Goal: Task Accomplishment & Management: Use online tool/utility

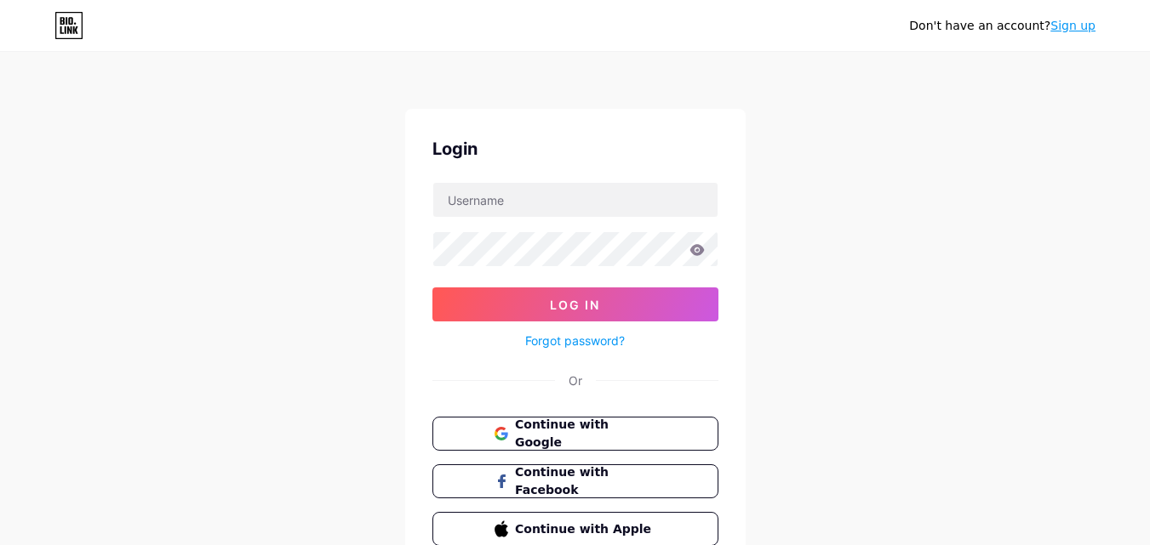
click at [167, 282] on div "Don't have an account? Sign up Login Log In Forgot password? Or Continue with G…" at bounding box center [575, 314] width 1150 height 628
click at [611, 437] on span "Continue with Google" at bounding box center [585, 434] width 142 height 37
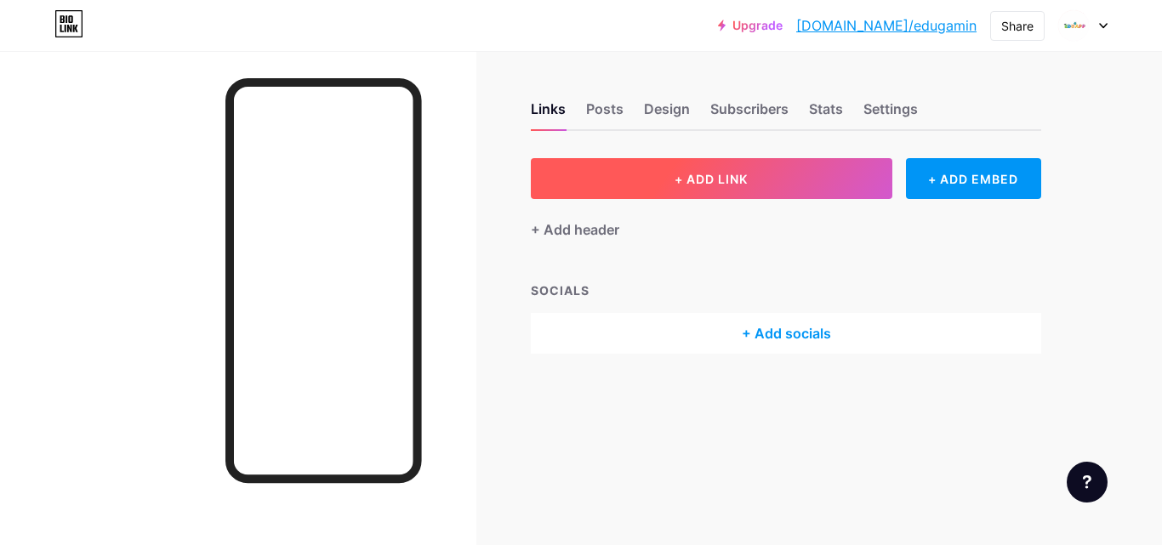
click at [710, 180] on span "+ ADD LINK" at bounding box center [711, 179] width 73 height 14
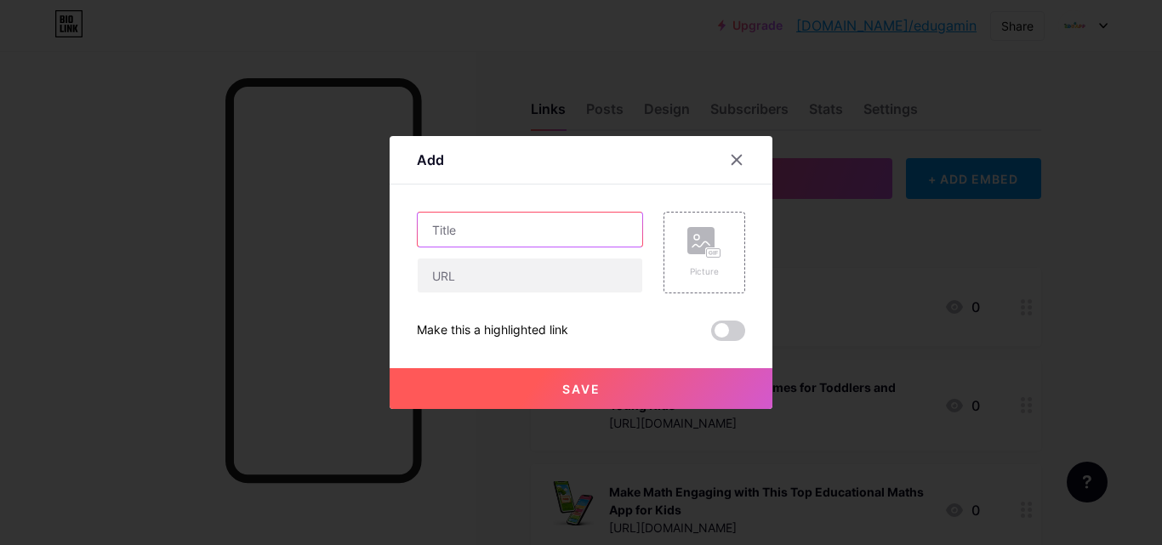
click at [454, 227] on input "text" at bounding box center [530, 230] width 225 height 34
paste input ": Interactive Math Learning: Fun and Smart Path to Success"
type input ": Interactive Math Learning: Fun and Smart Path to Success"
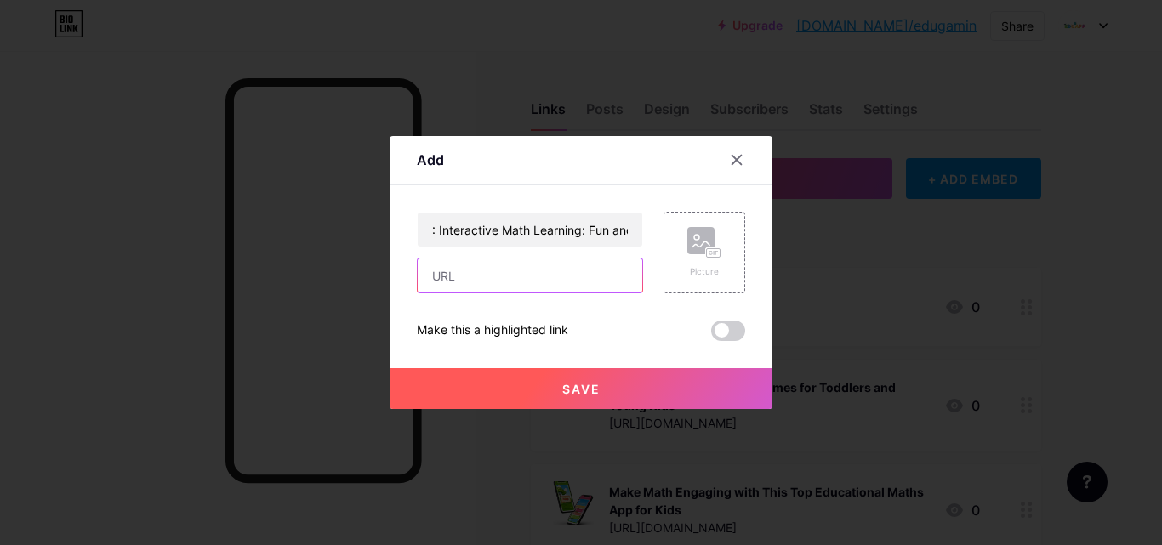
click at [448, 272] on input "text" at bounding box center [530, 276] width 225 height 34
paste input "[URL][DOMAIN_NAME]"
type input "[URL][DOMAIN_NAME]"
click at [515, 390] on button "Save" at bounding box center [581, 388] width 383 height 41
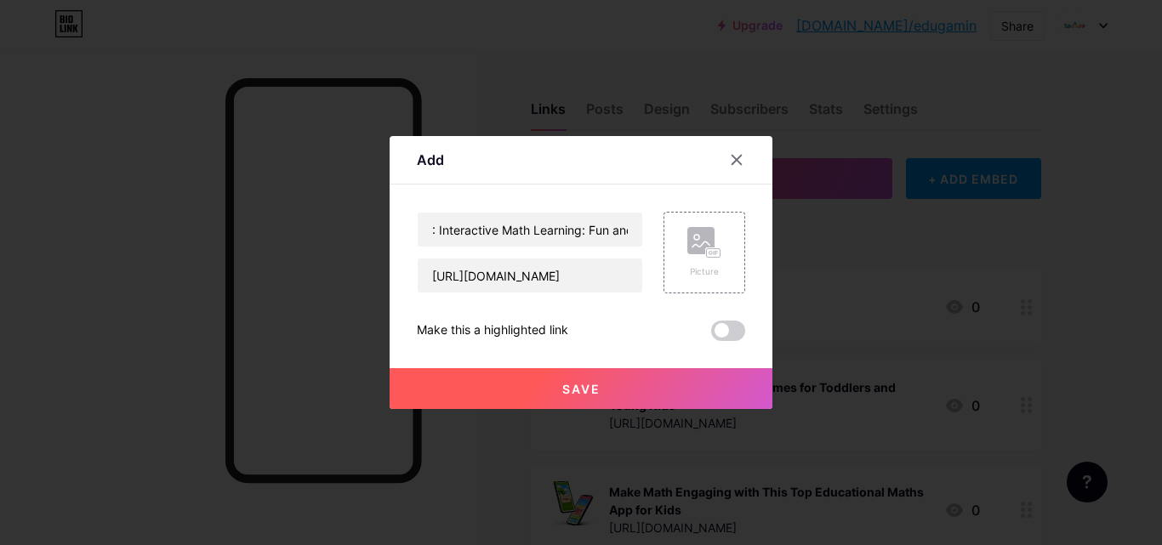
scroll to position [0, 0]
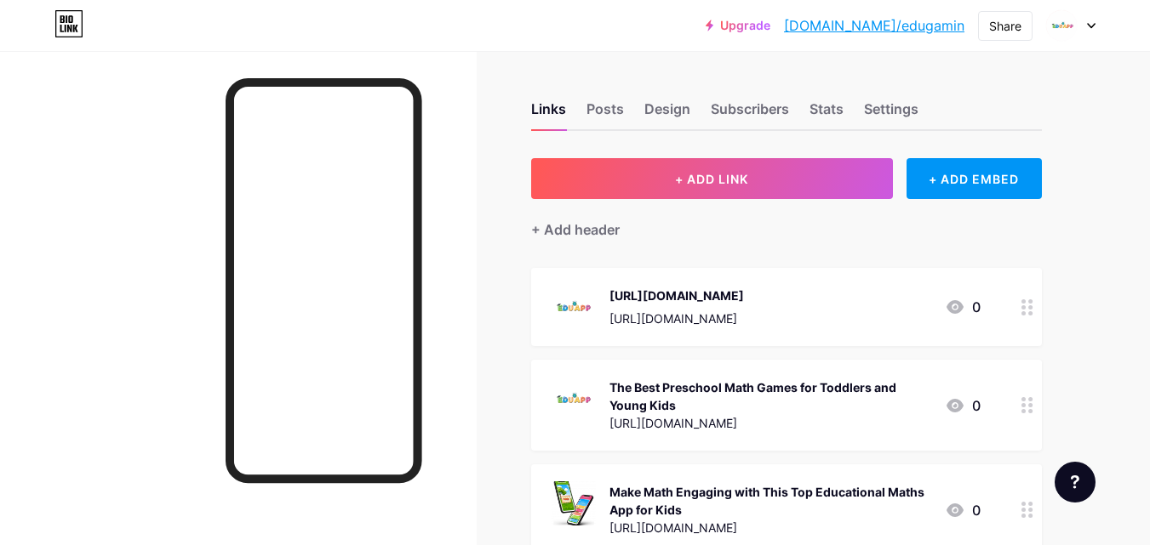
click at [924, 26] on link "[DOMAIN_NAME]/edugamin" at bounding box center [874, 25] width 180 height 20
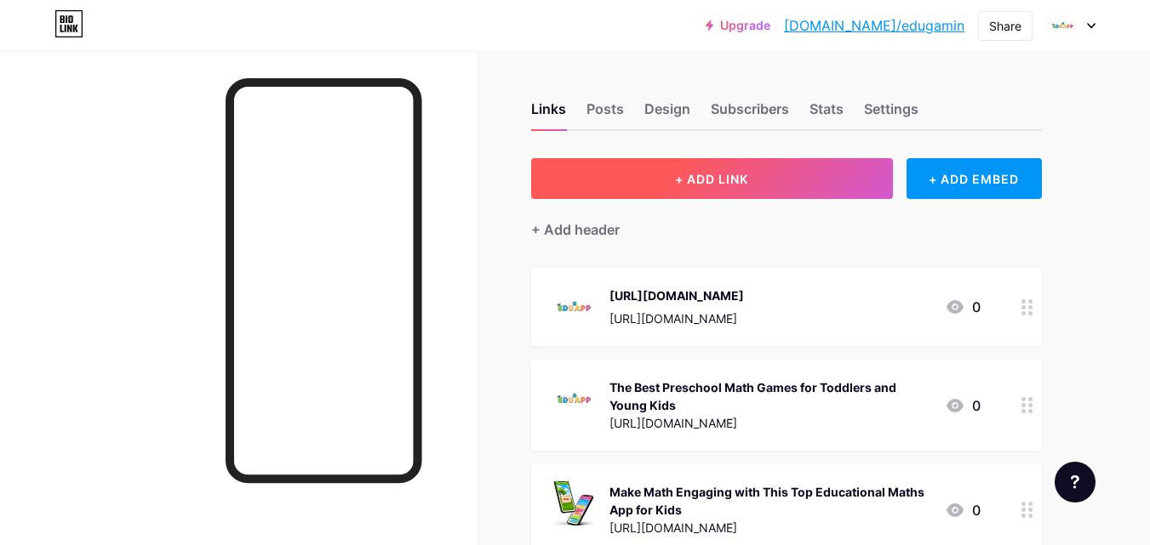
click at [705, 179] on span "+ ADD LINK" at bounding box center [711, 179] width 73 height 14
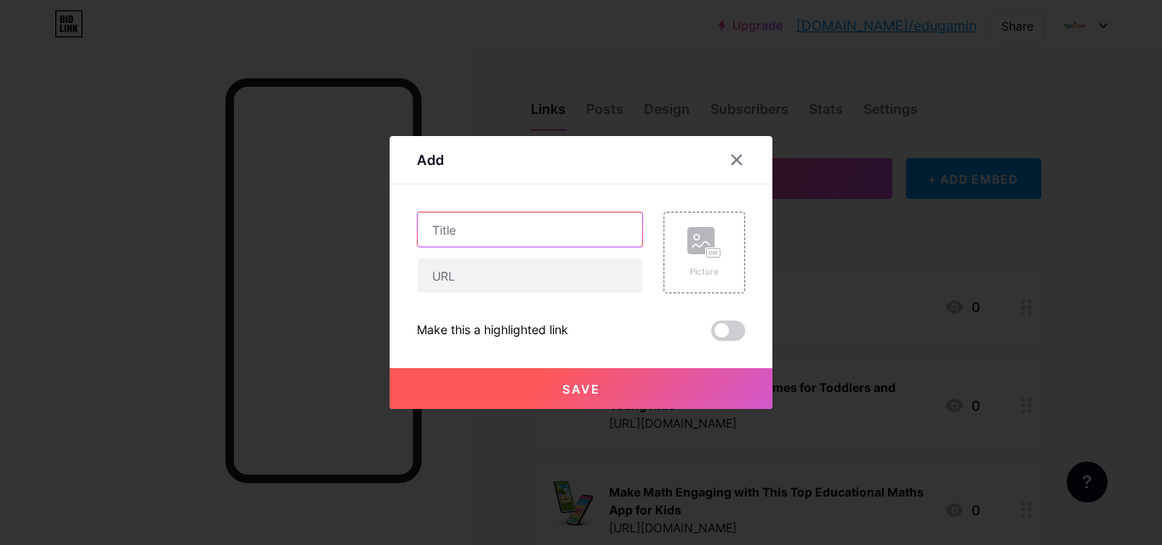
click at [463, 237] on input "text" at bounding box center [530, 230] width 225 height 34
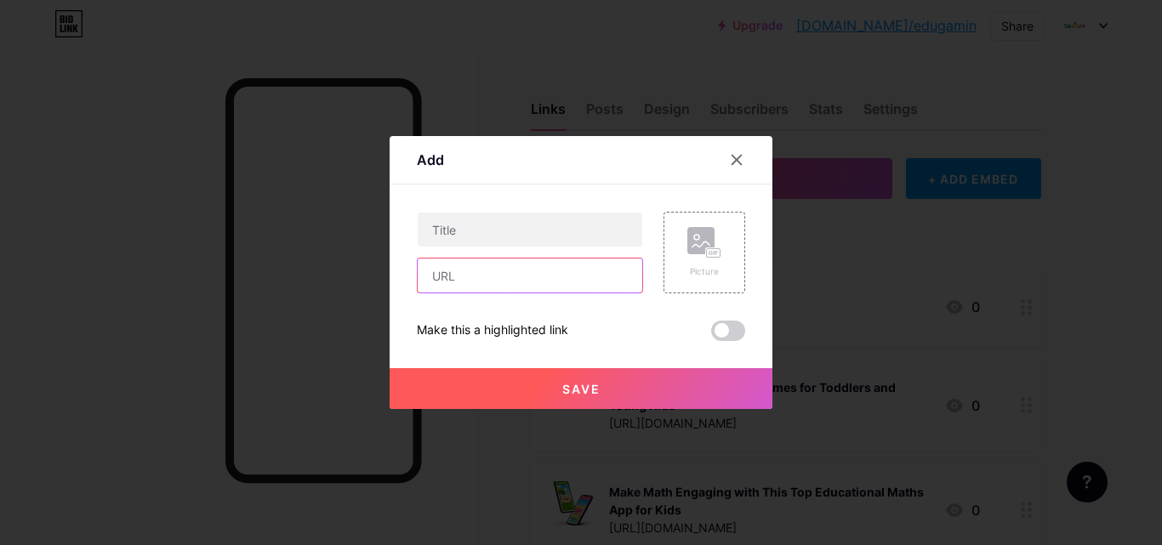
click at [472, 277] on input "text" at bounding box center [530, 276] width 225 height 34
paste input "[URL][DOMAIN_NAME]"
type input "[URL][DOMAIN_NAME]"
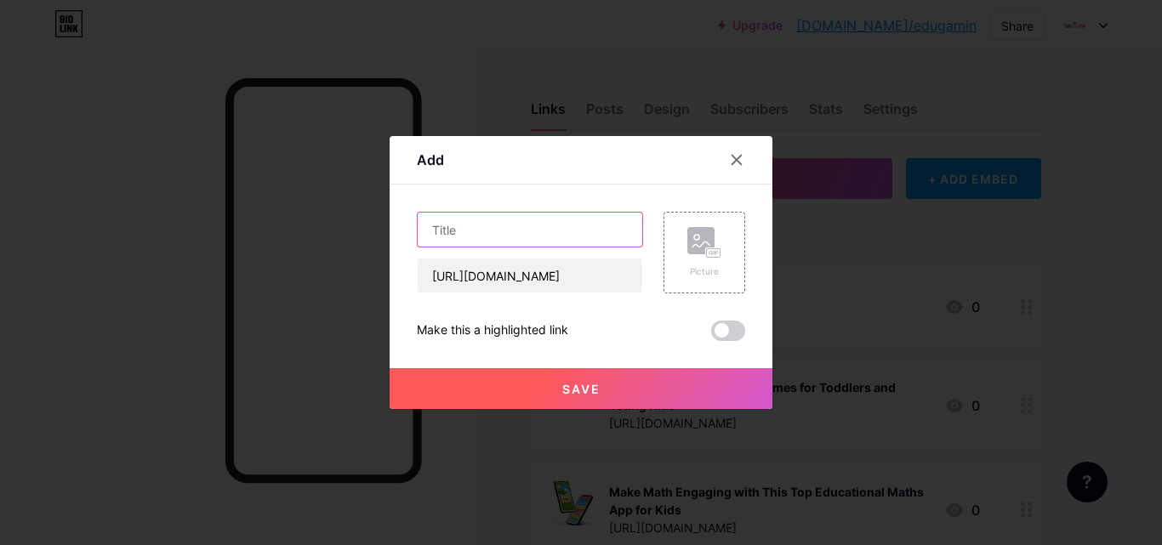
click at [497, 236] on input "text" at bounding box center [530, 230] width 225 height 34
paste input "Interactive Math Learning: Fun and Smart Path to Success"
type input "Interactive Math Learning: Fun and Smart Path to Success"
click at [595, 399] on button "Save" at bounding box center [581, 388] width 383 height 41
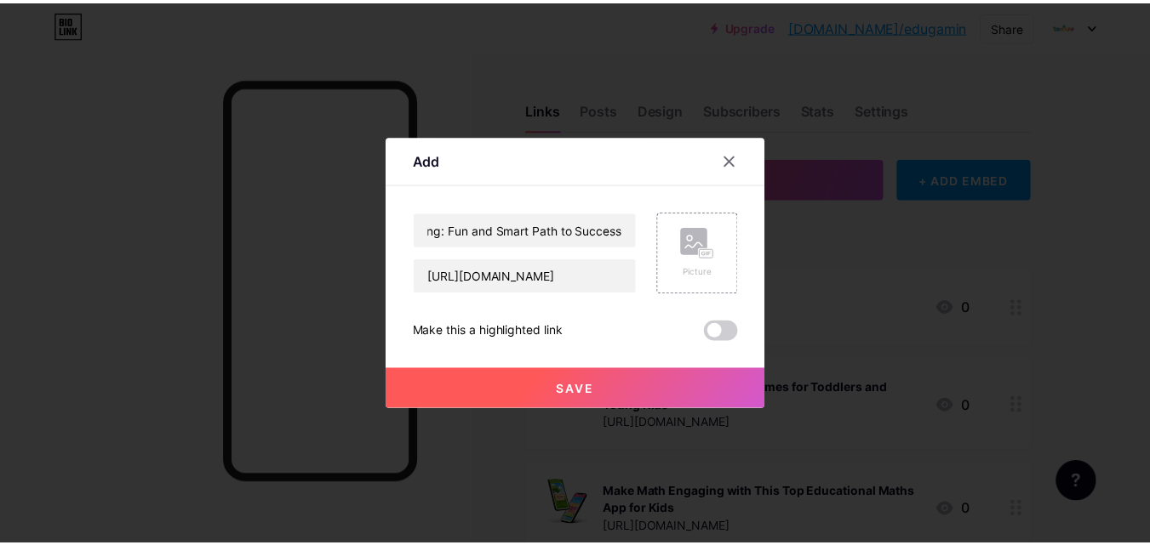
scroll to position [0, 0]
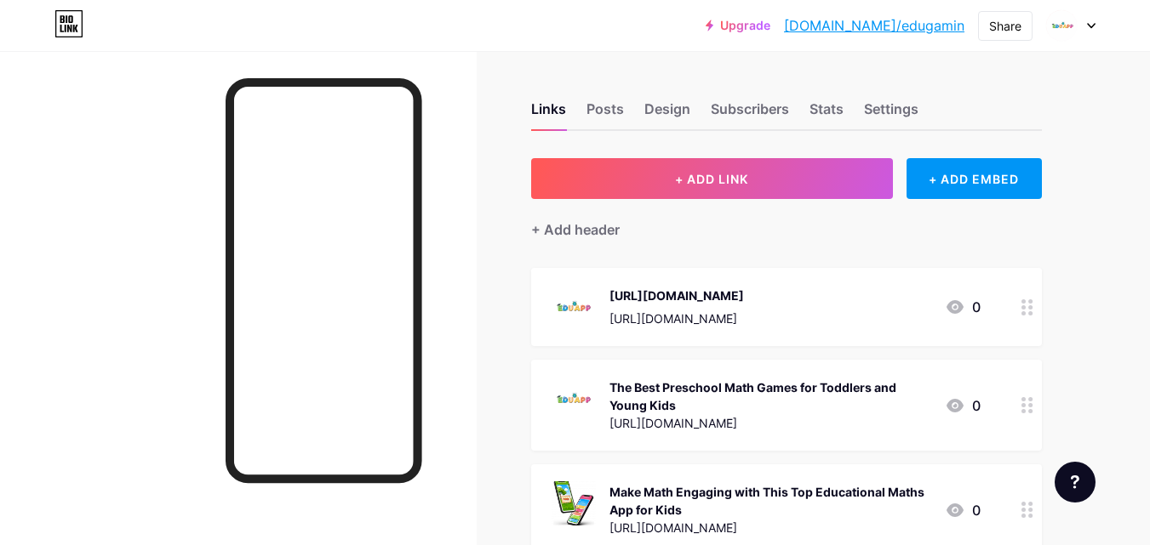
click at [924, 22] on link "[DOMAIN_NAME]/edugamin" at bounding box center [874, 25] width 180 height 20
